Goal: Navigation & Orientation: Find specific page/section

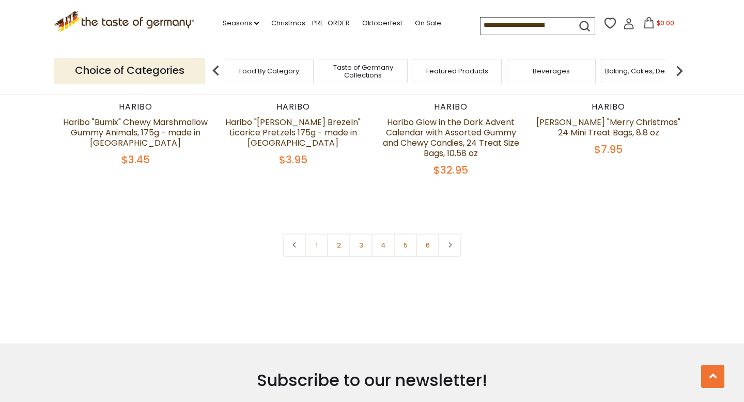
scroll to position [2280, 0]
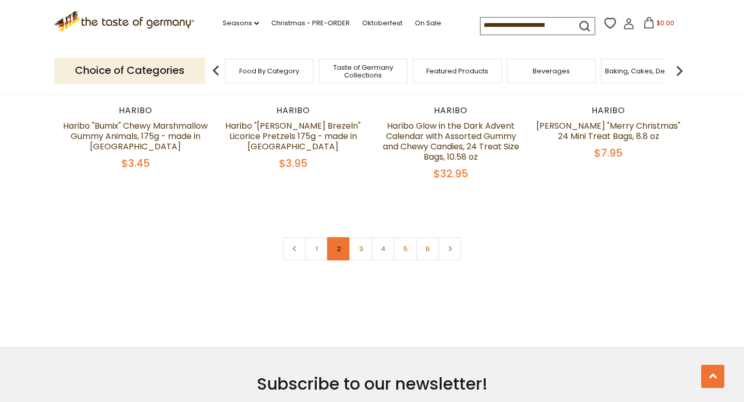
click at [336, 237] on link "2" at bounding box center [338, 248] width 23 height 23
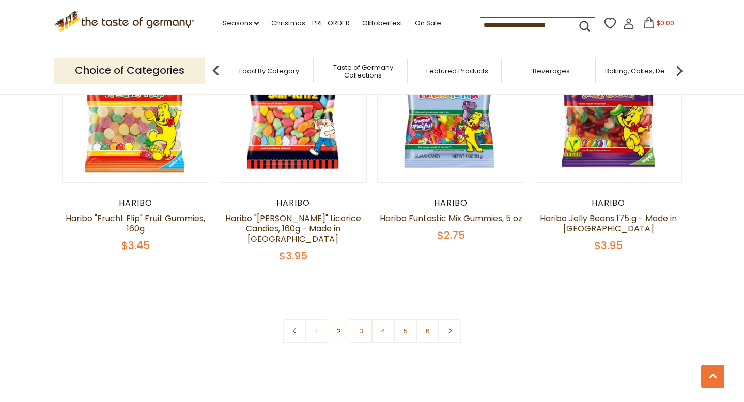
scroll to position [2304, 0]
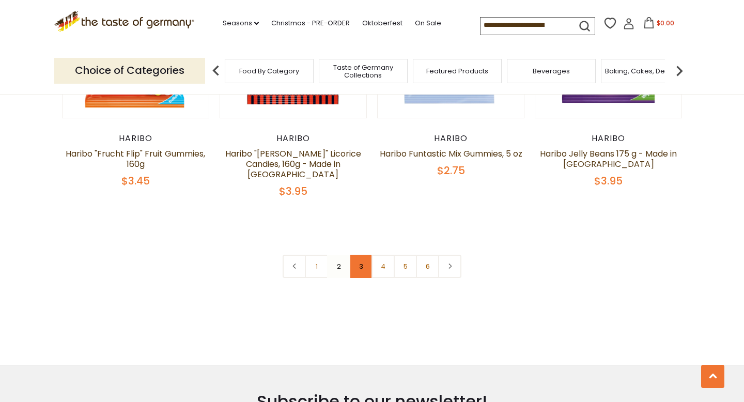
click at [359, 255] on link "3" at bounding box center [360, 266] width 23 height 23
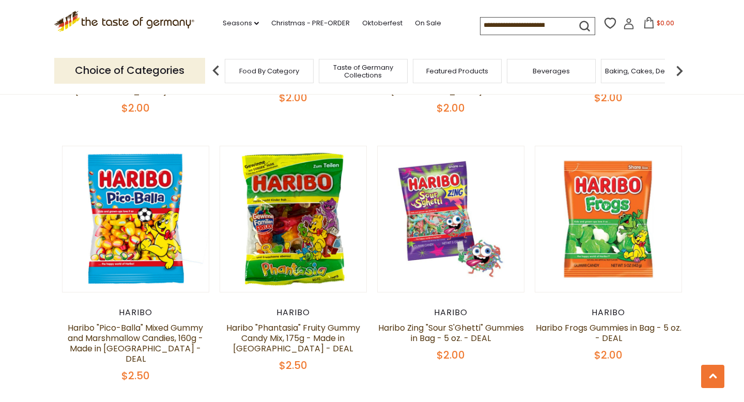
scroll to position [2133, 0]
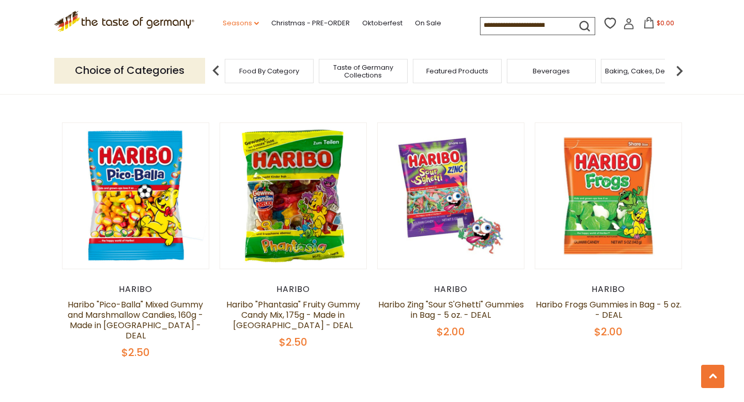
click at [249, 26] on link "Seasons dropdown_arrow" at bounding box center [241, 23] width 36 height 11
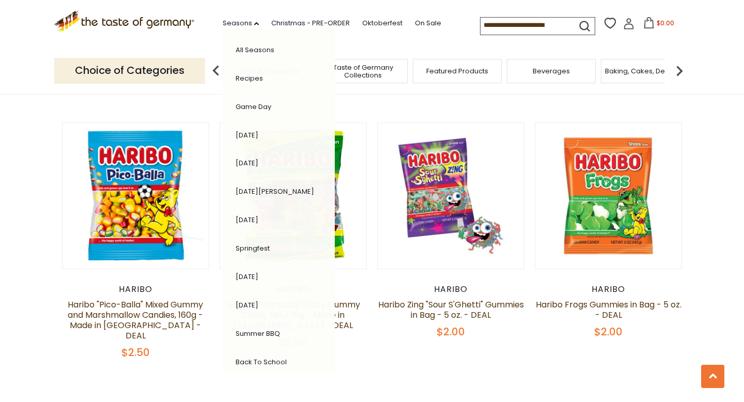
click at [251, 133] on link "[DATE]" at bounding box center [247, 135] width 23 height 10
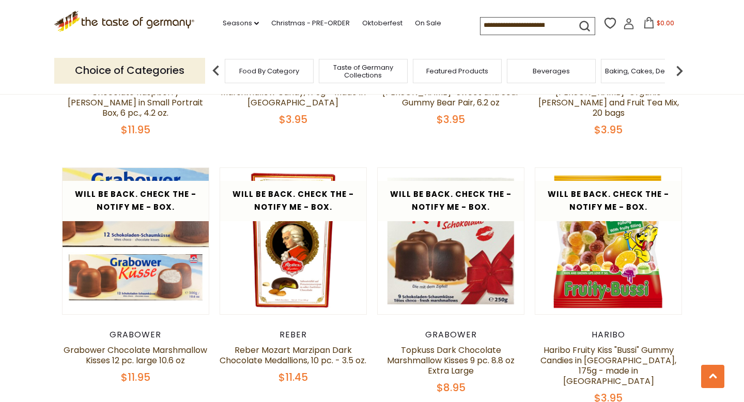
scroll to position [1848, 0]
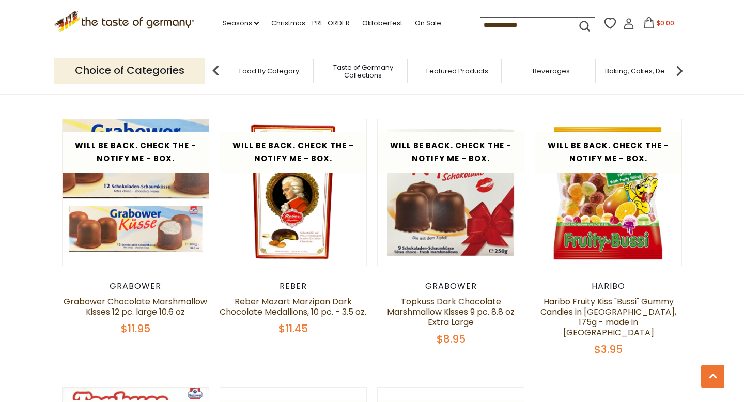
click at [239, 17] on li "Seasons dropdown_arrow All Seasons Recipes Game Day [DATE] [DATE] [DATE][PERSON…" at bounding box center [246, 20] width 46 height 15
click at [239, 20] on link "Seasons dropdown_arrow" at bounding box center [241, 23] width 36 height 11
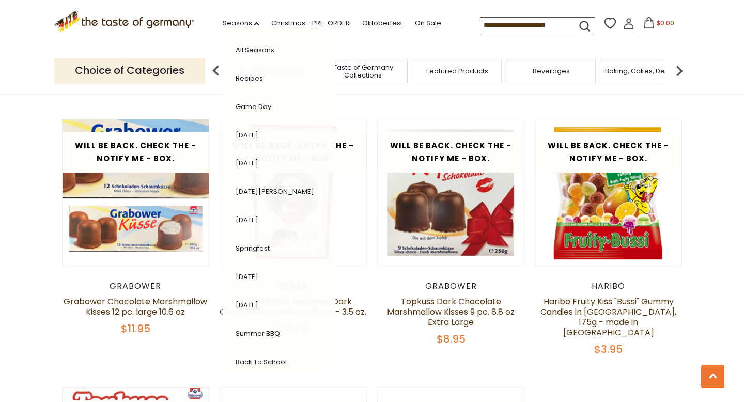
scroll to position [181, 0]
